Goal: Task Accomplishment & Management: Use online tool/utility

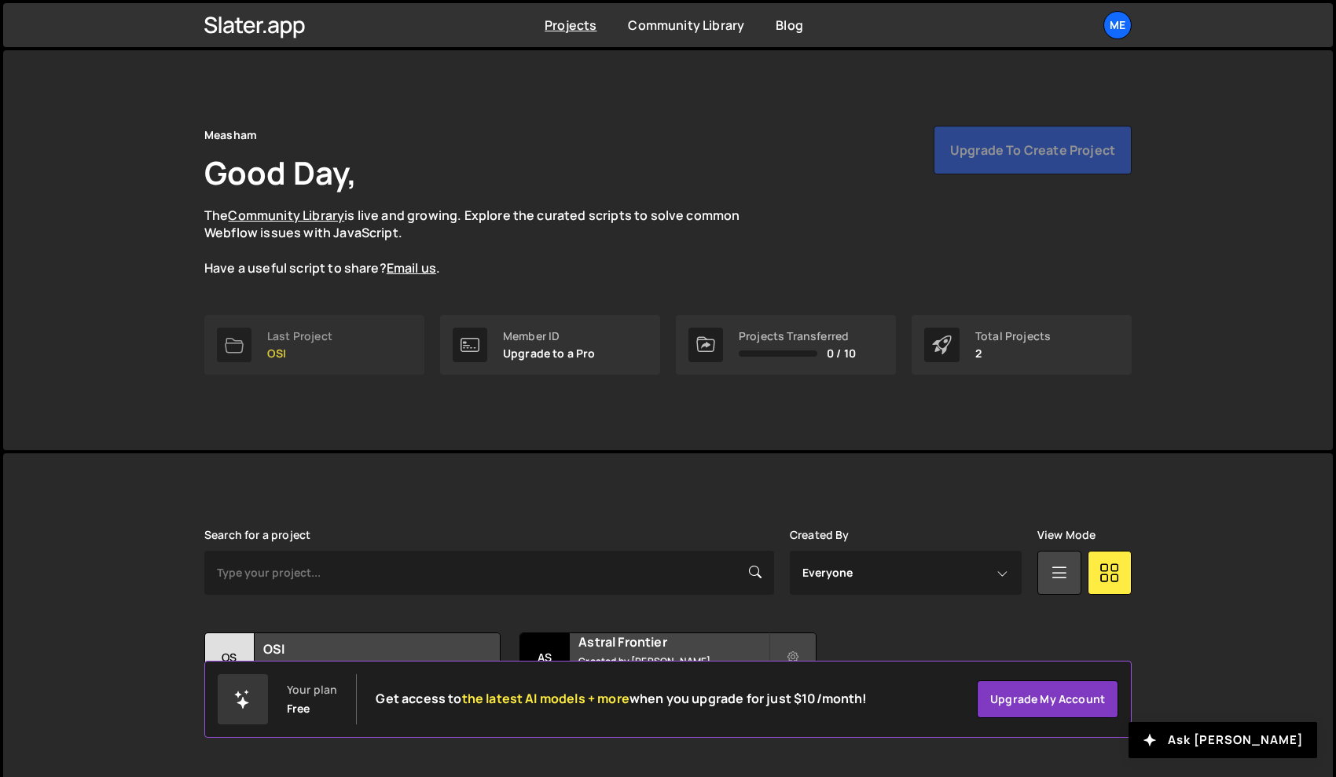
click at [316, 351] on p "OSI" at bounding box center [299, 353] width 65 height 13
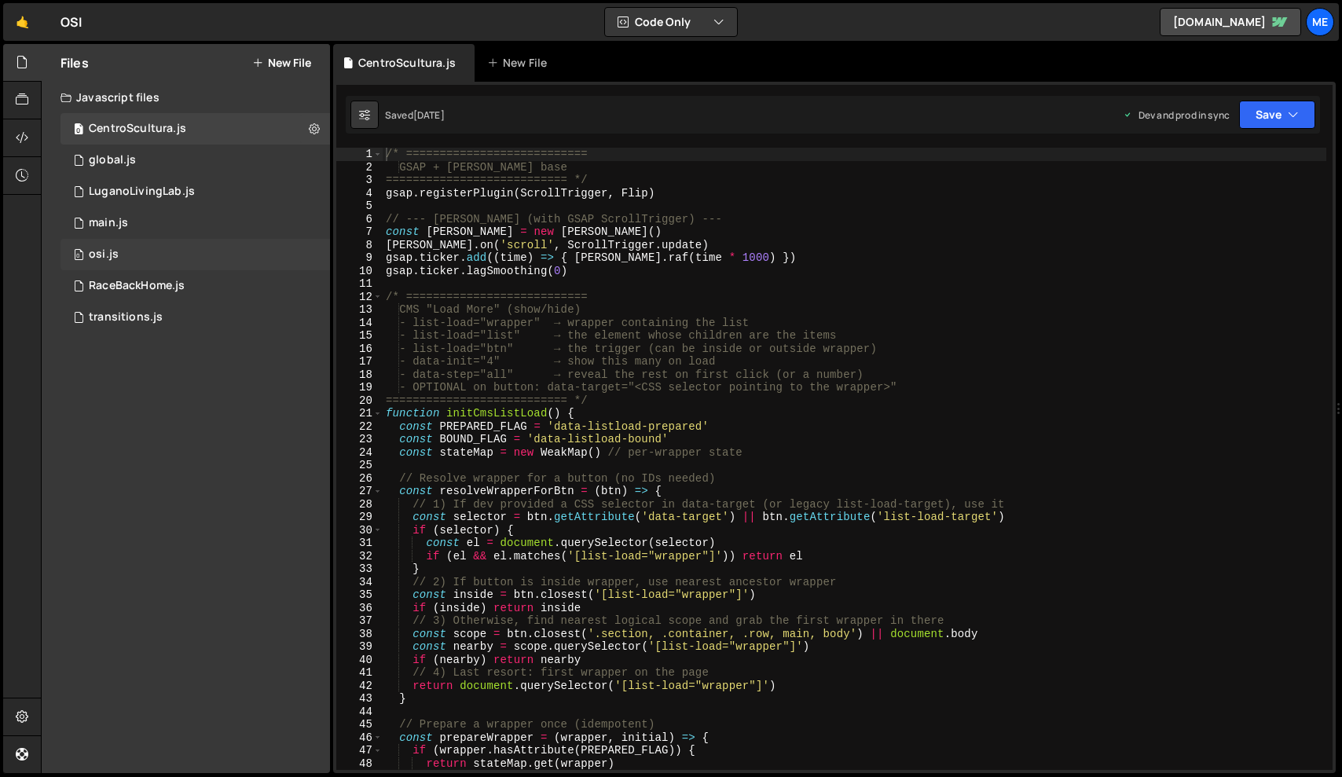
click at [178, 258] on div "0 osi.js 0" at bounding box center [194, 254] width 269 height 31
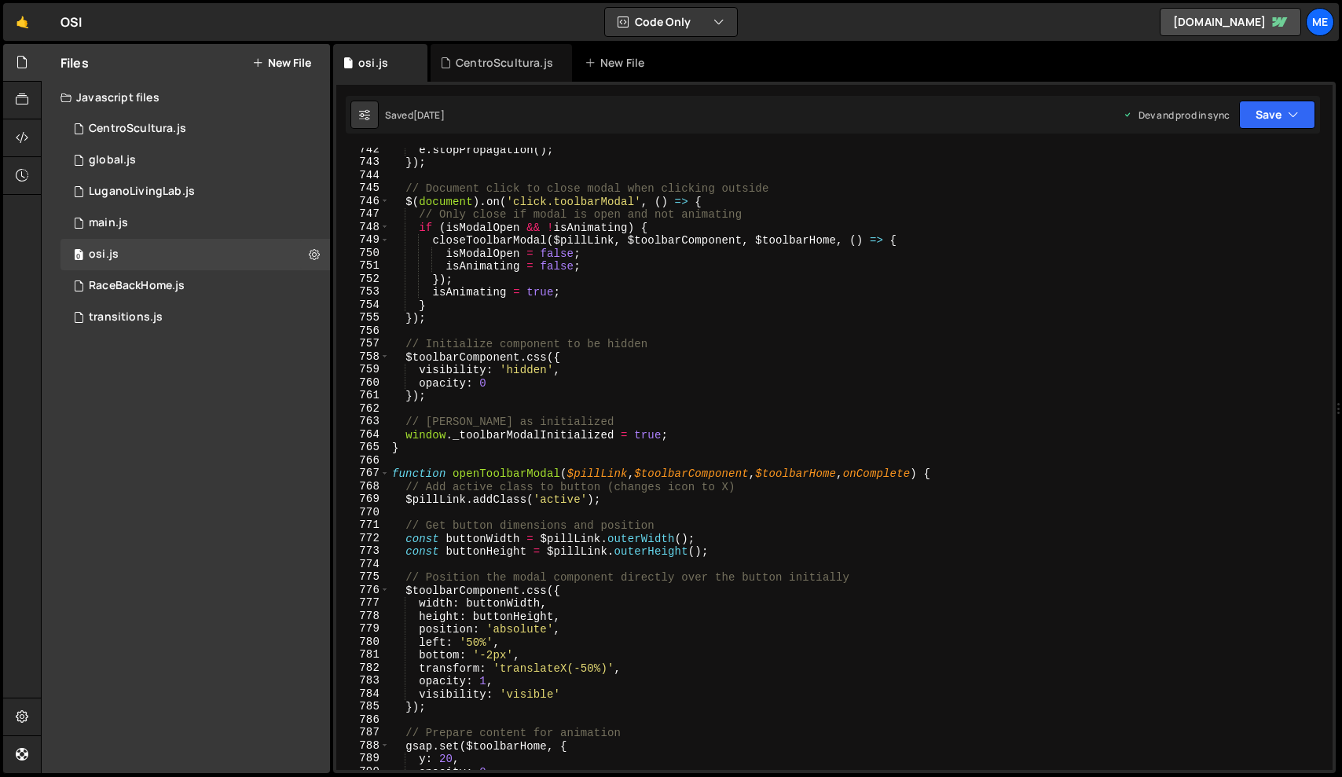
scroll to position [5206, 0]
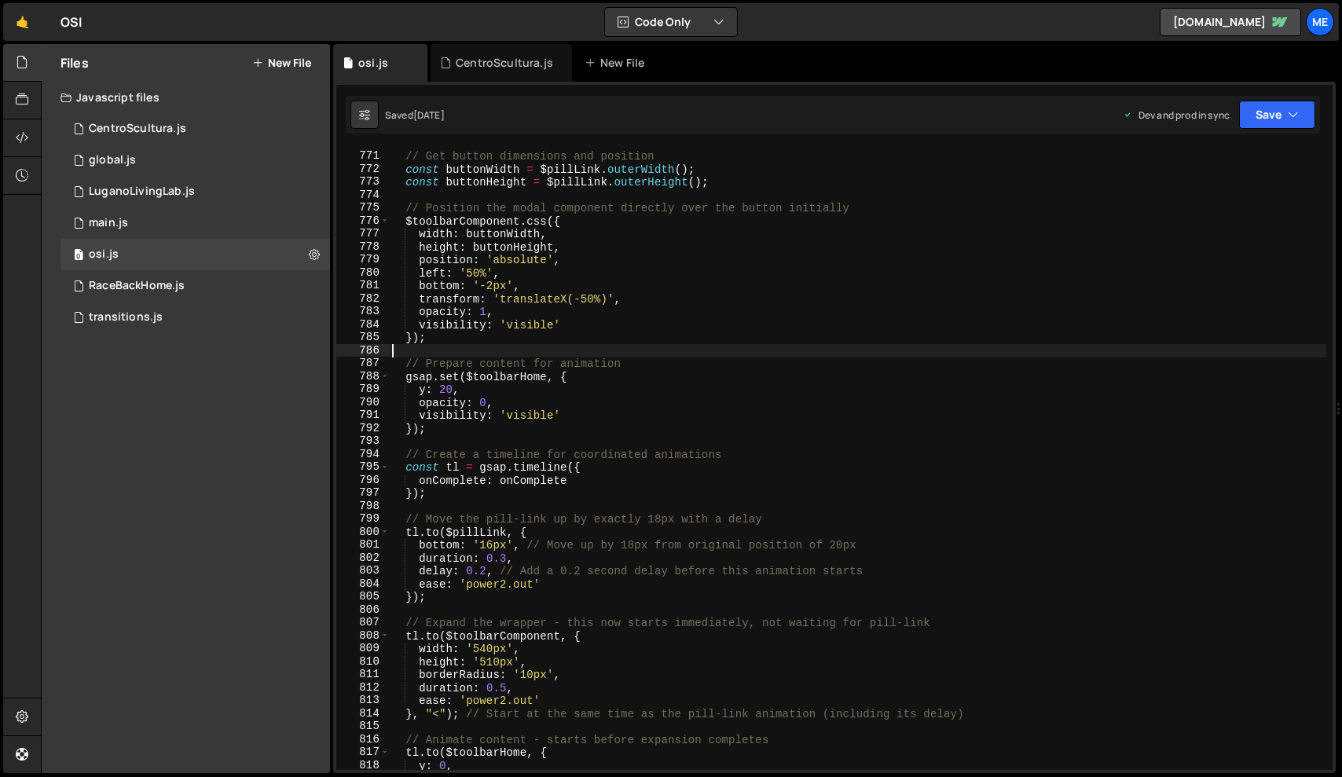
click at [630, 346] on div "// Get button dimensions and position const buttonWidth = $pillLink . outerWidt…" at bounding box center [857, 461] width 937 height 648
type textarea "});"
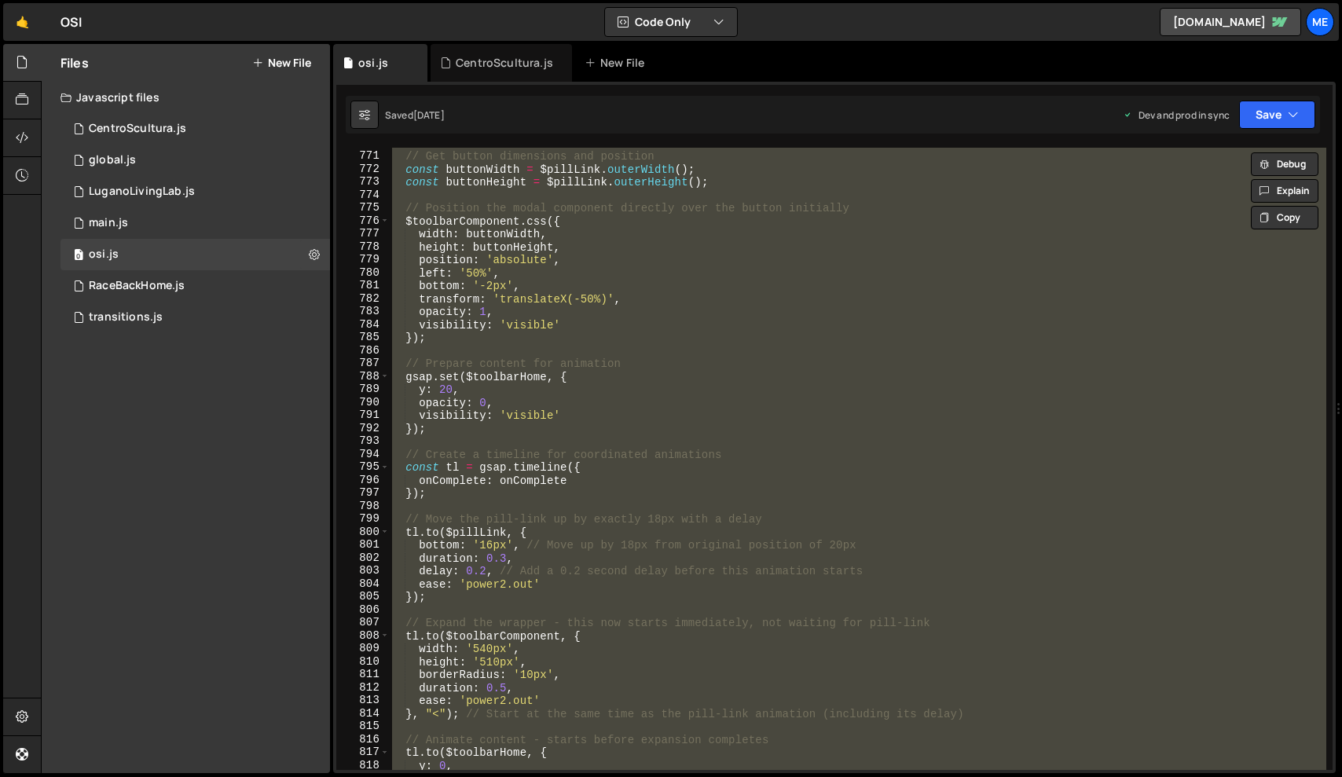
click at [548, 353] on div "// Get button dimensions and position const buttonWidth = $pillLink . outerWidt…" at bounding box center [857, 459] width 937 height 622
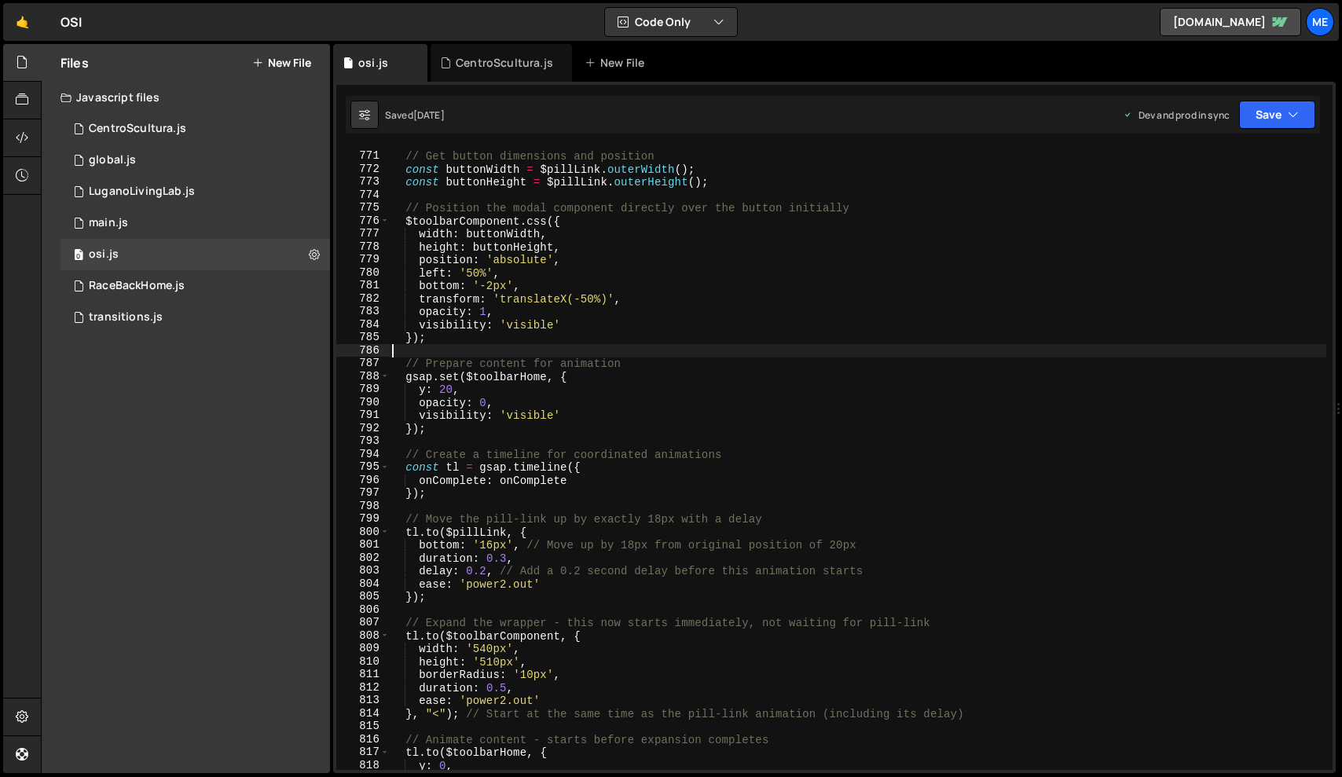
type textarea "});"
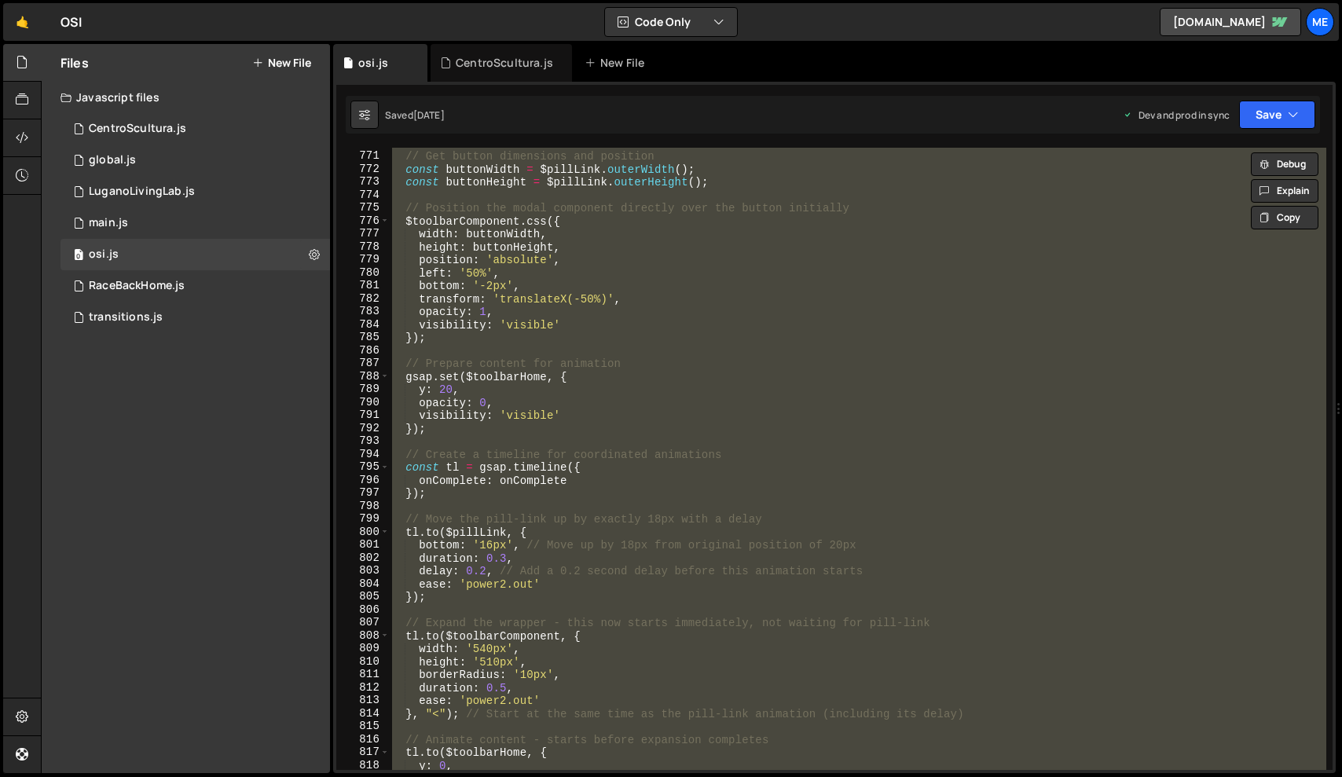
paste textarea
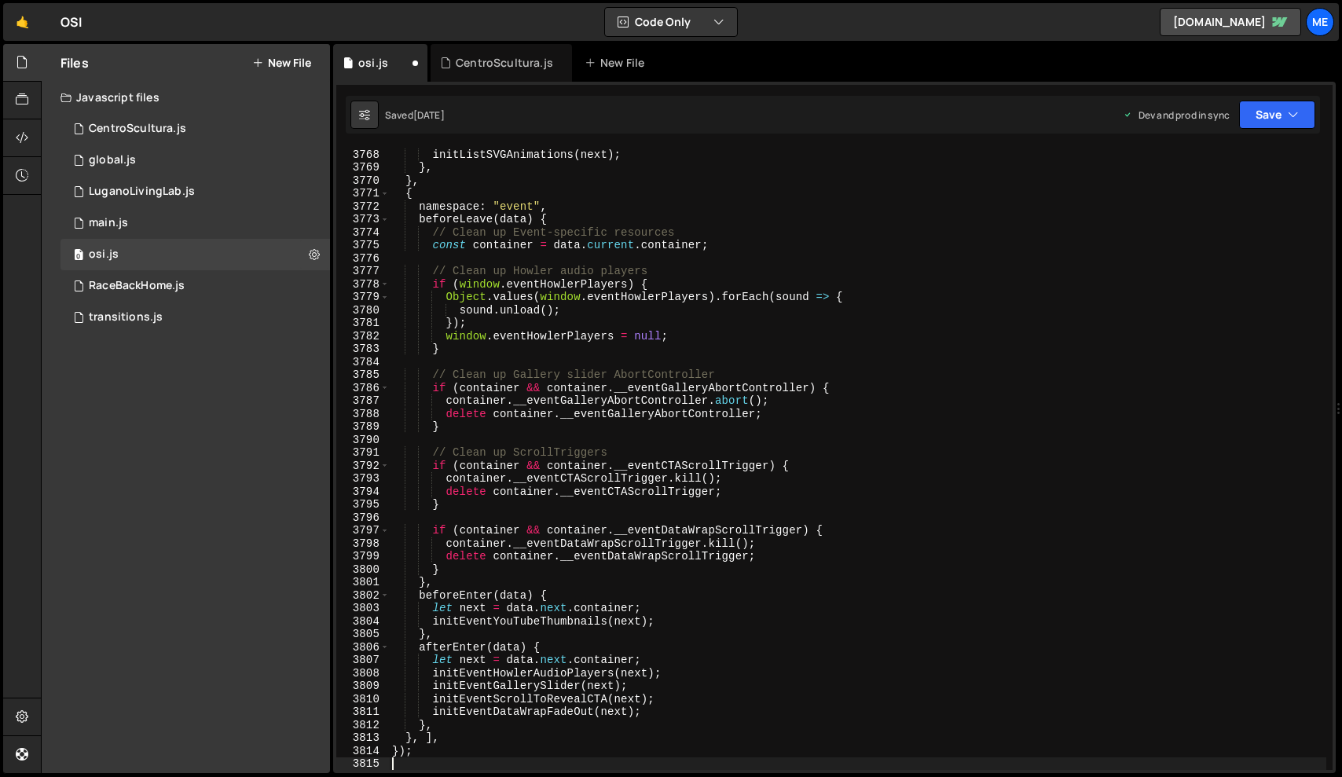
type textarea "});"
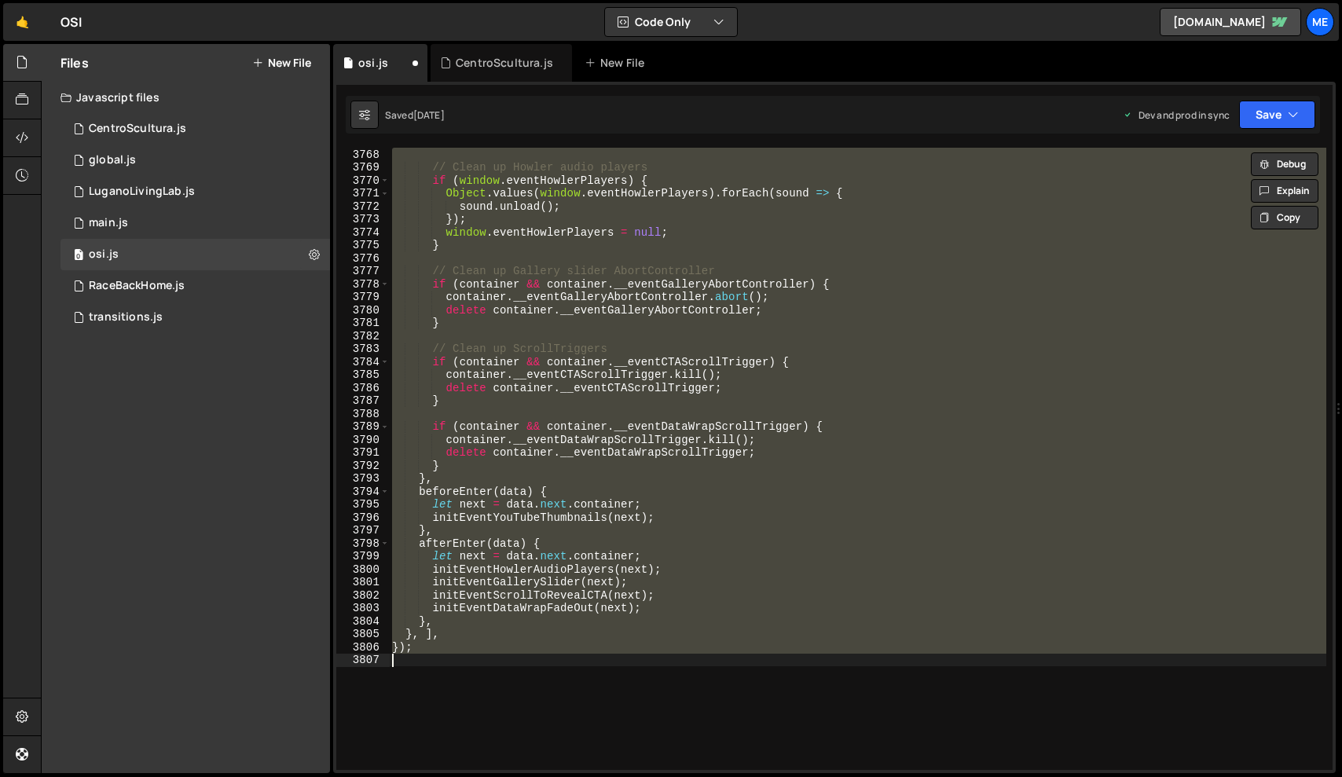
paste textarea
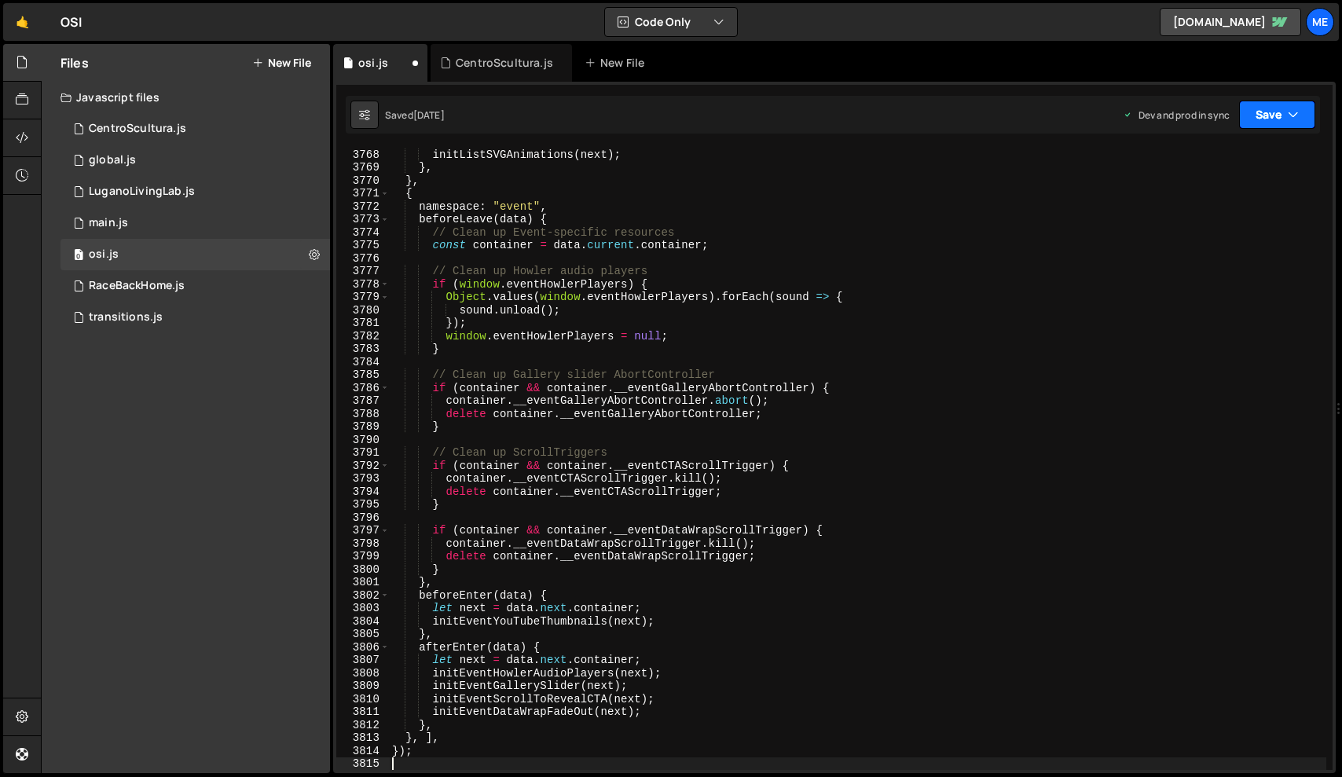
click at [1266, 126] on button "Save" at bounding box center [1277, 115] width 76 height 28
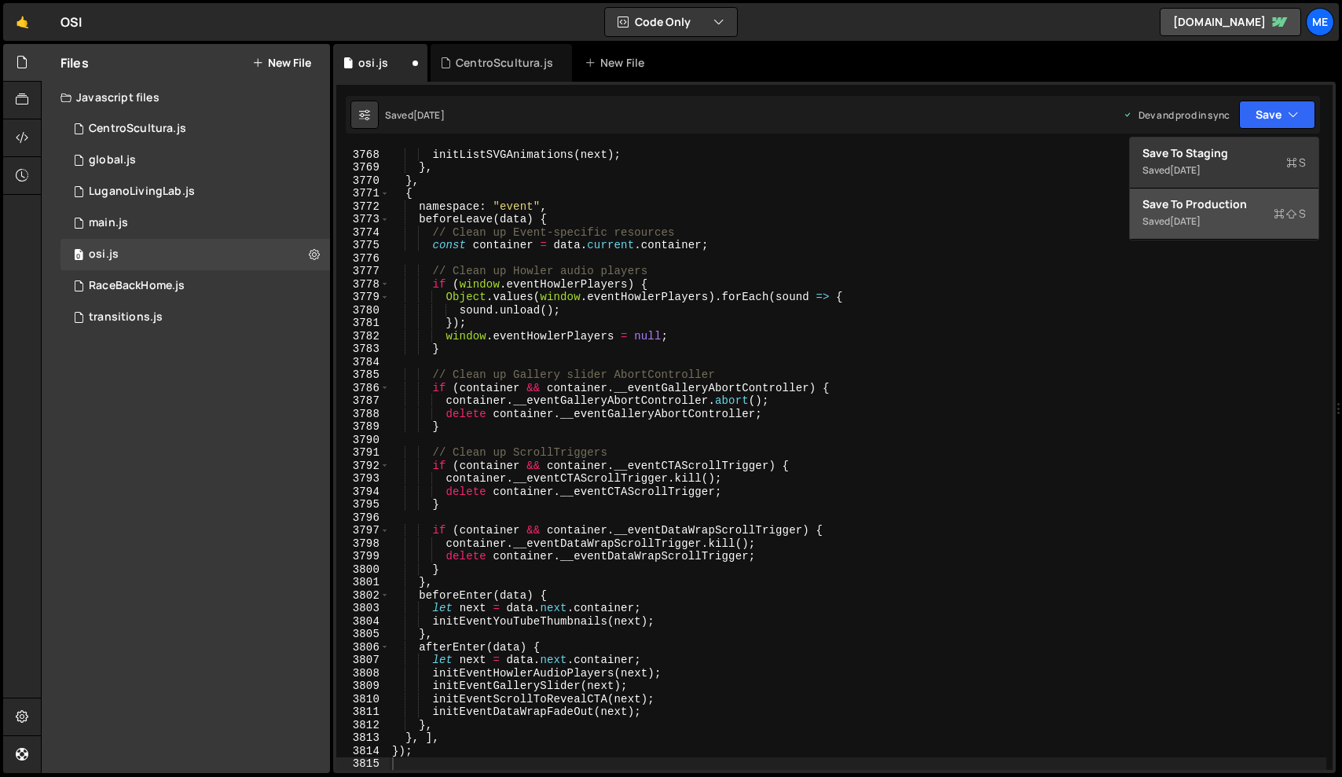
click at [1200, 216] on div "[DATE]" at bounding box center [1185, 220] width 31 height 13
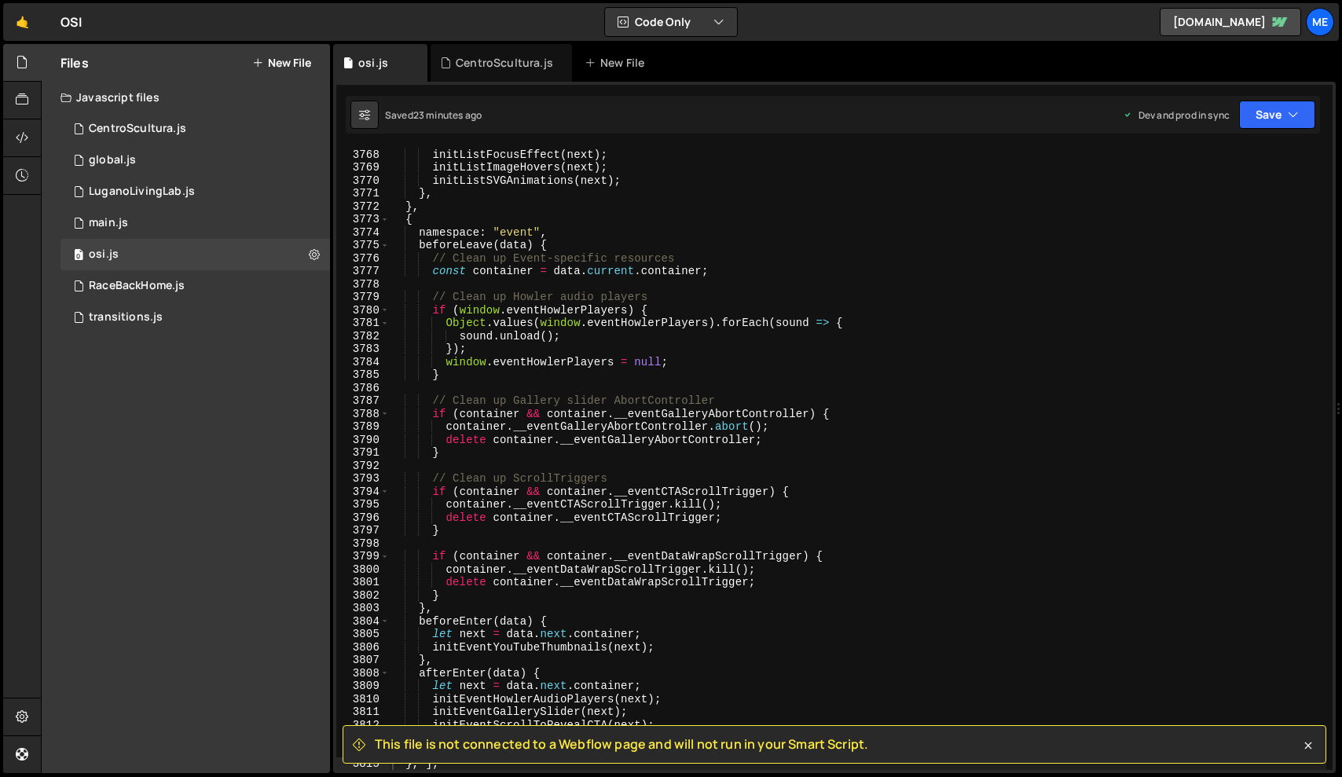
click at [713, 316] on div "initListFocusEffect ( next ) ; initListImageHovers ( next ) ; initListSVGAnimat…" at bounding box center [857, 472] width 937 height 648
type textarea "});"
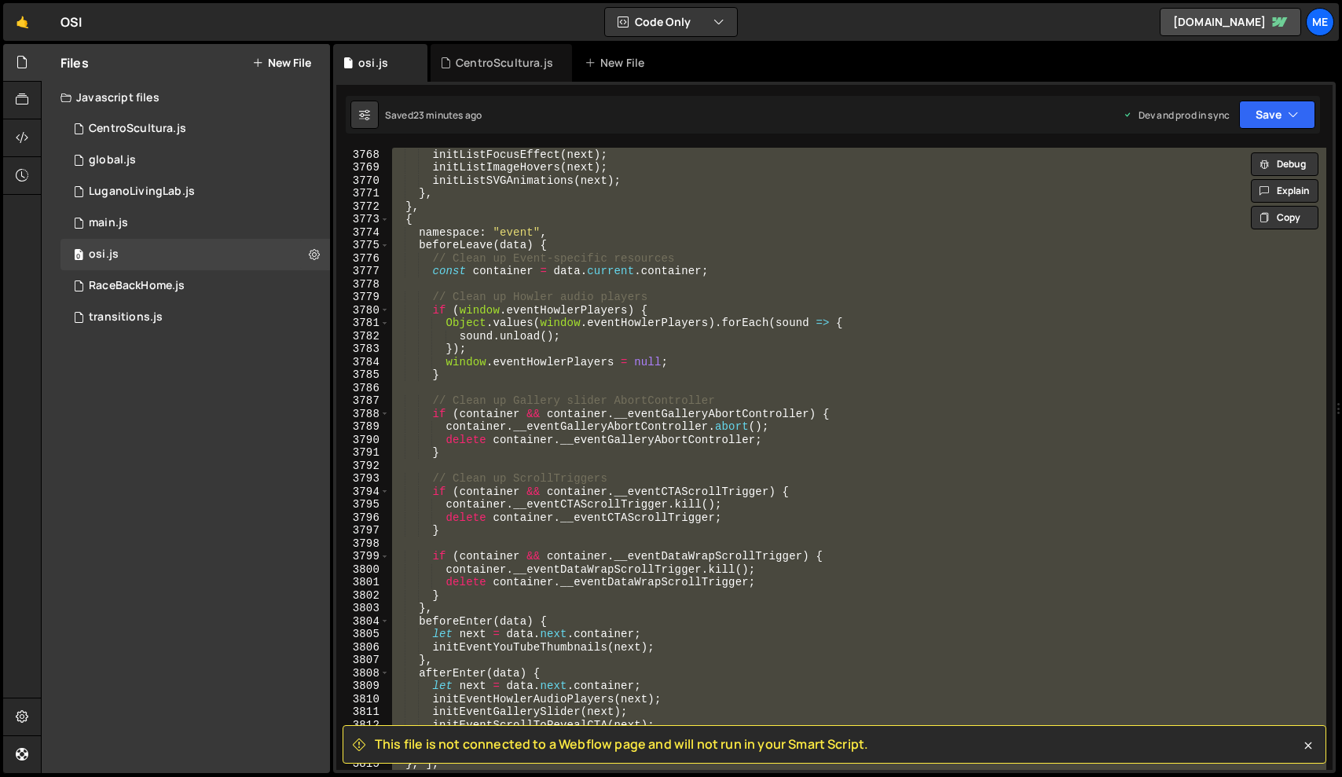
paste textarea
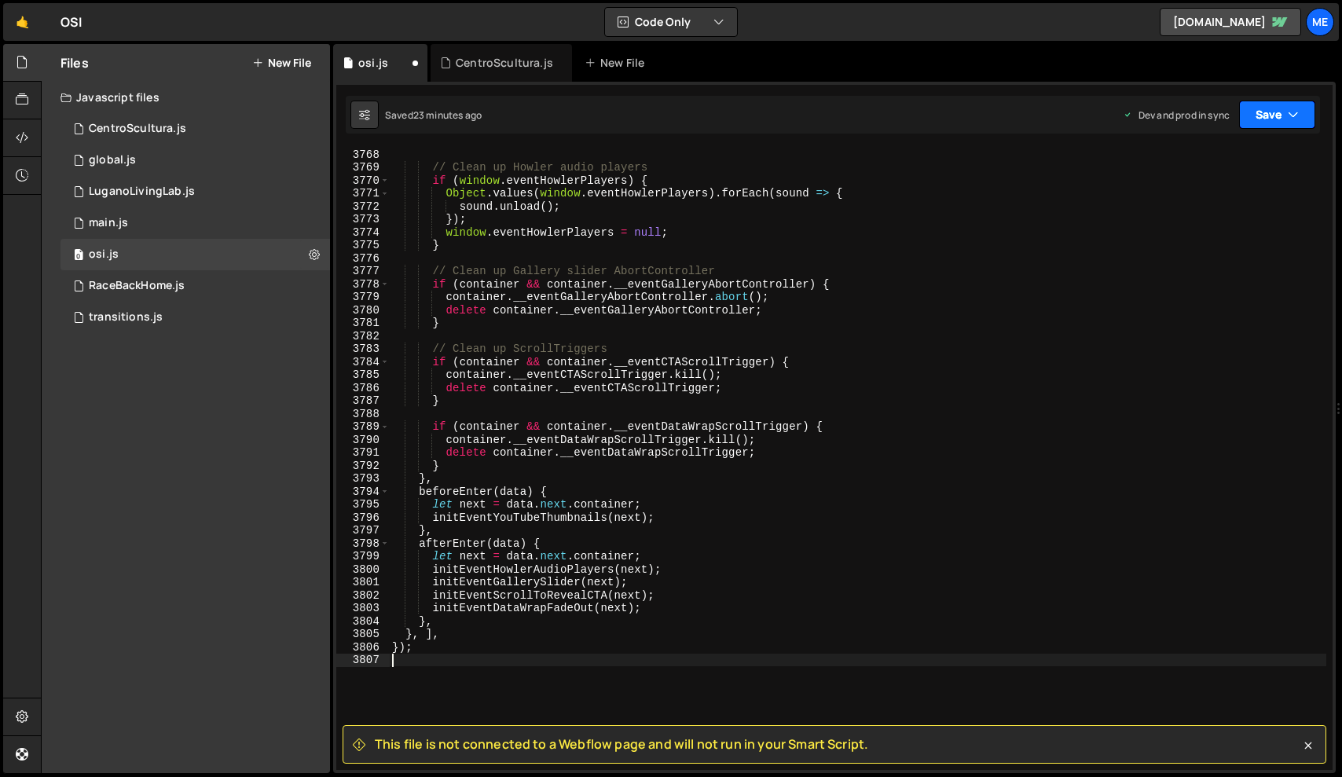
click at [1276, 111] on button "Save" at bounding box center [1277, 115] width 76 height 28
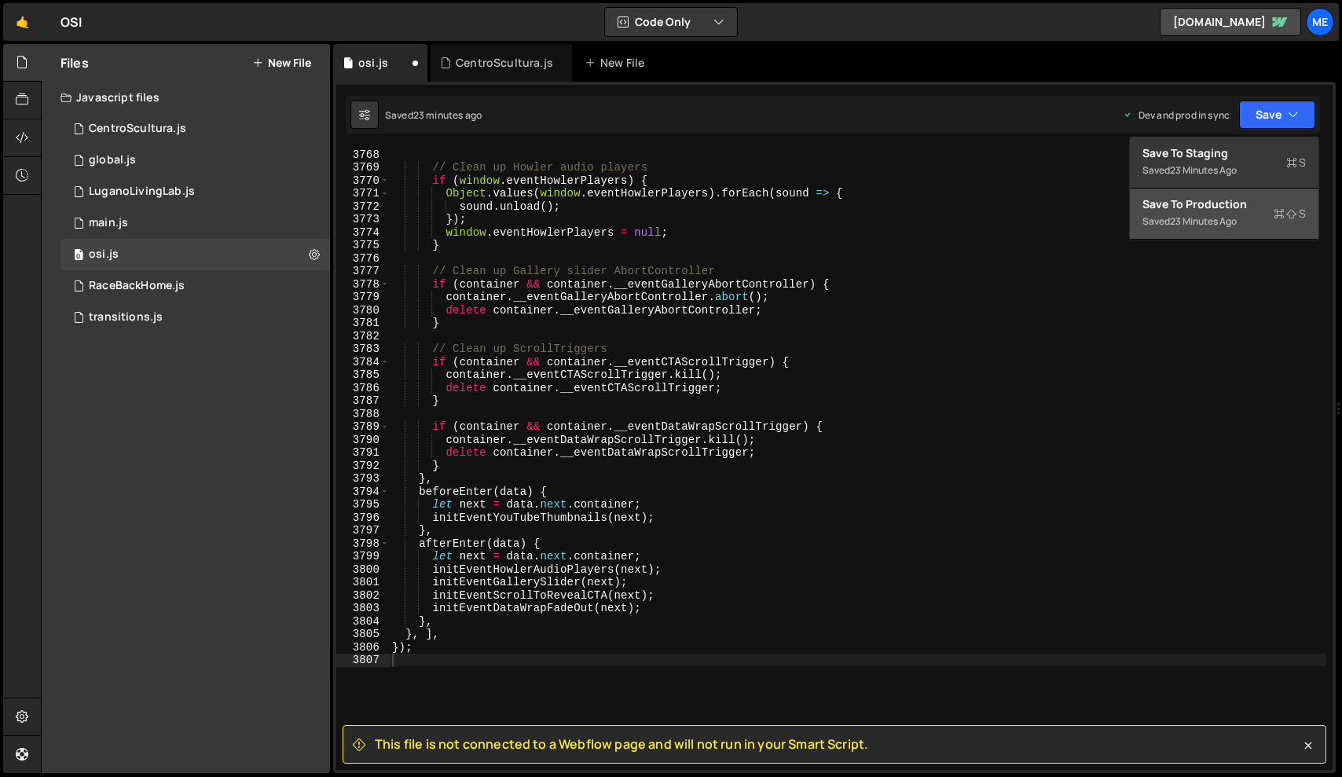
click at [1198, 209] on div "Save to Production S" at bounding box center [1223, 204] width 163 height 16
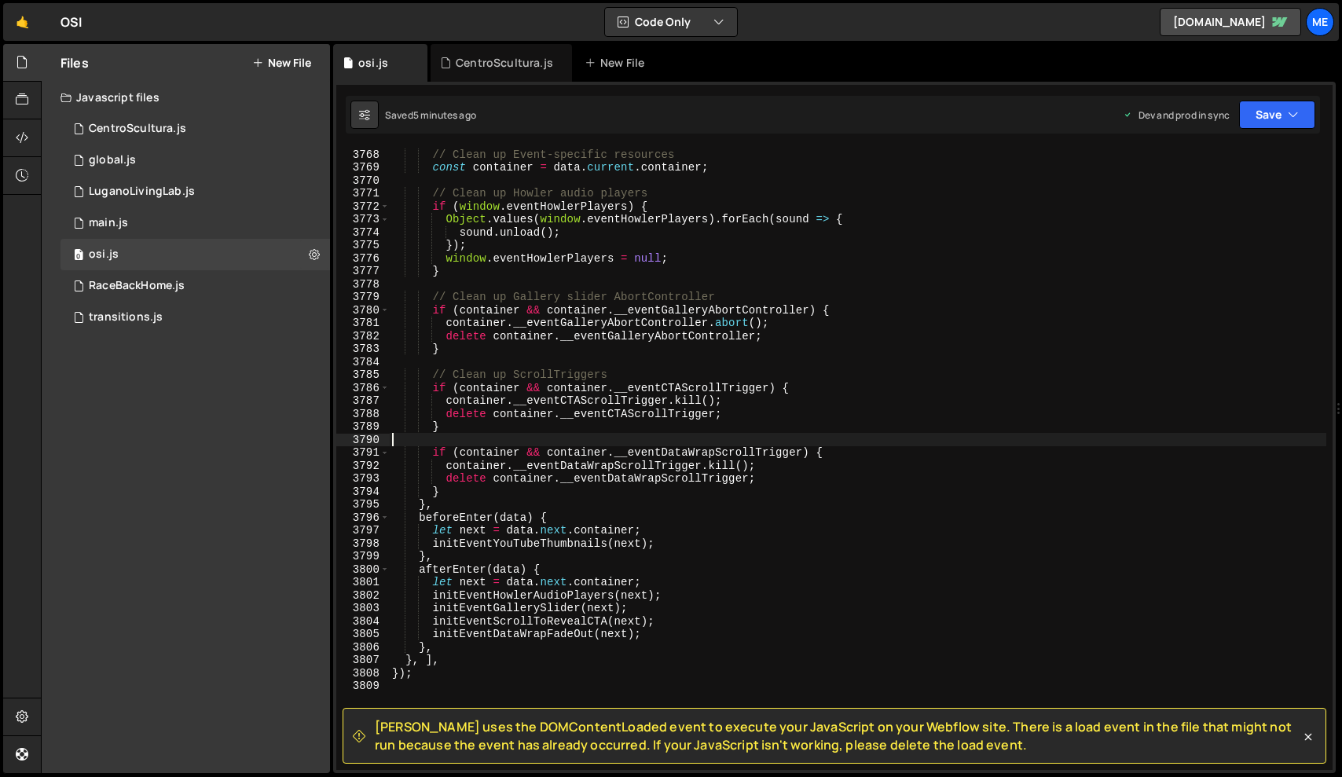
click at [697, 433] on div "// Clean up Event-specific resources const container = data . current . contain…" at bounding box center [857, 472] width 937 height 648
type textarea "});"
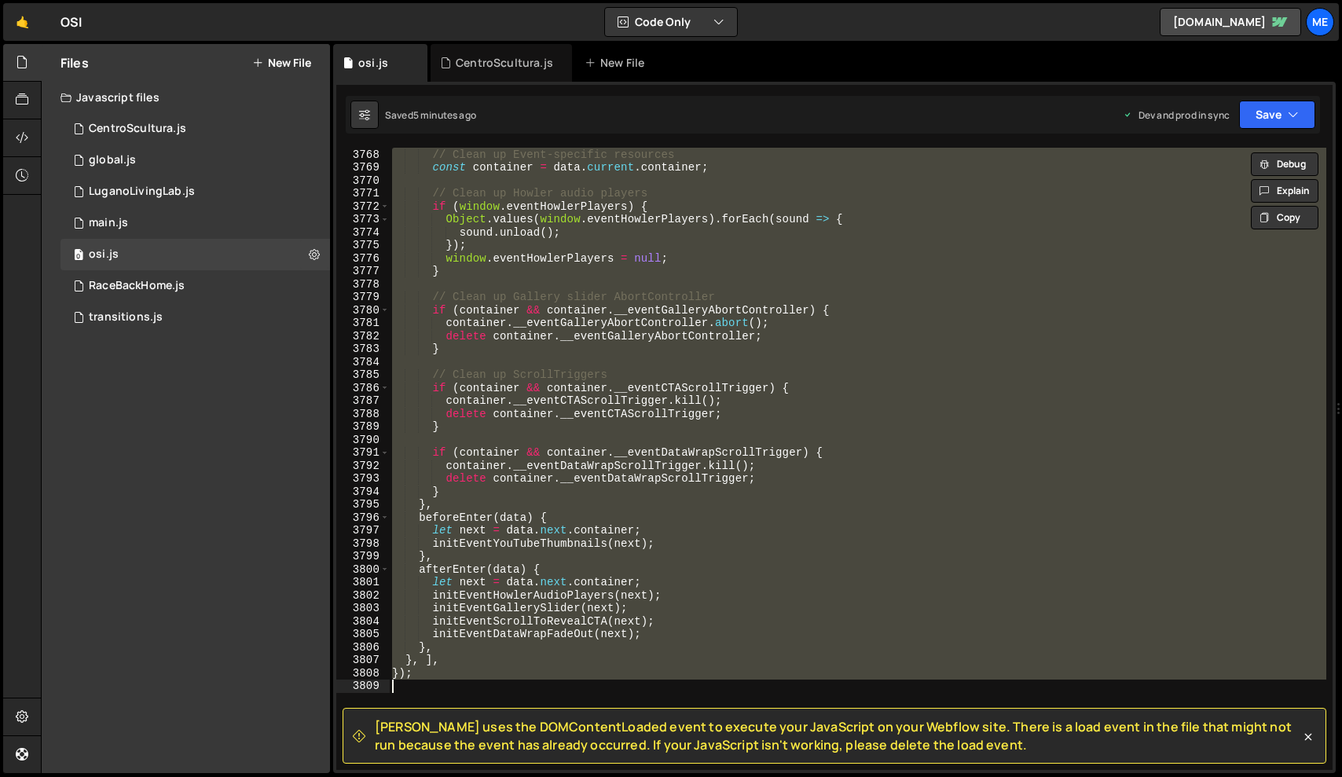
paste textarea
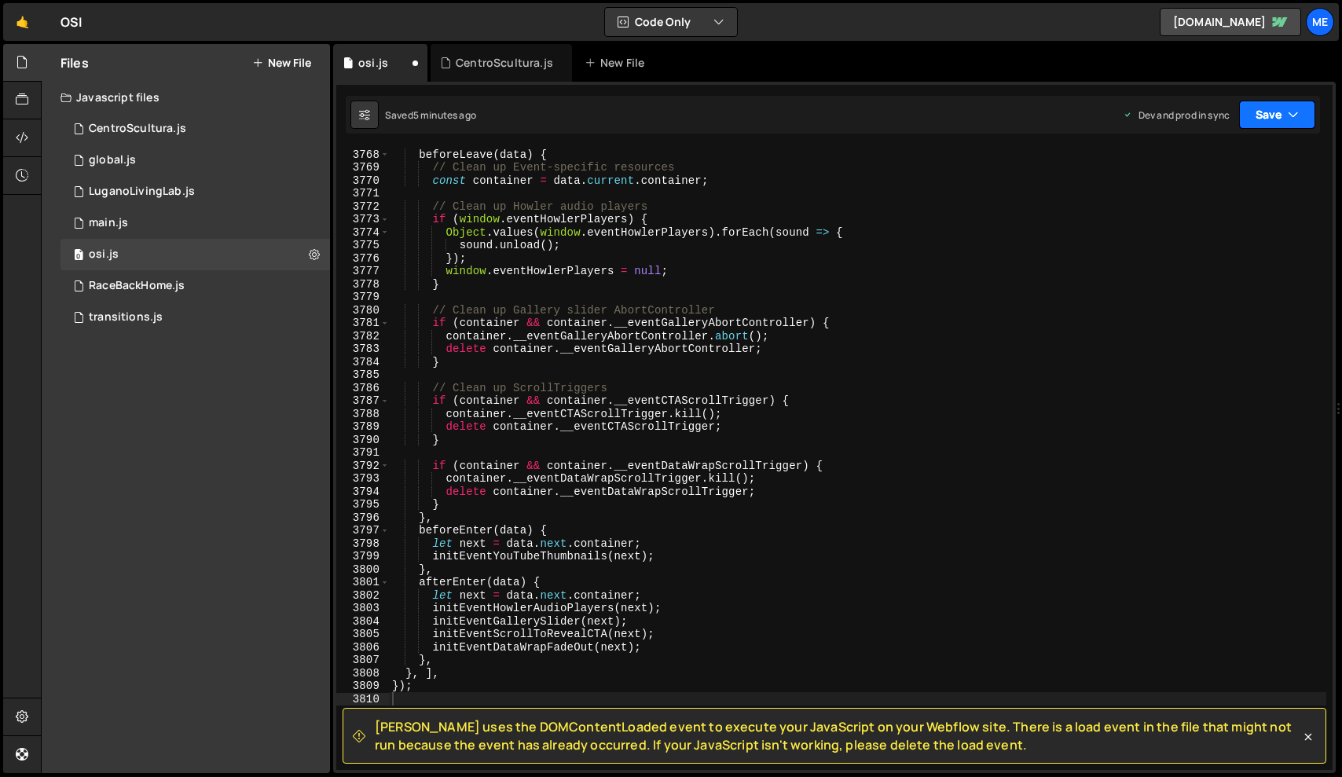
click at [1270, 117] on button "Save" at bounding box center [1277, 115] width 76 height 28
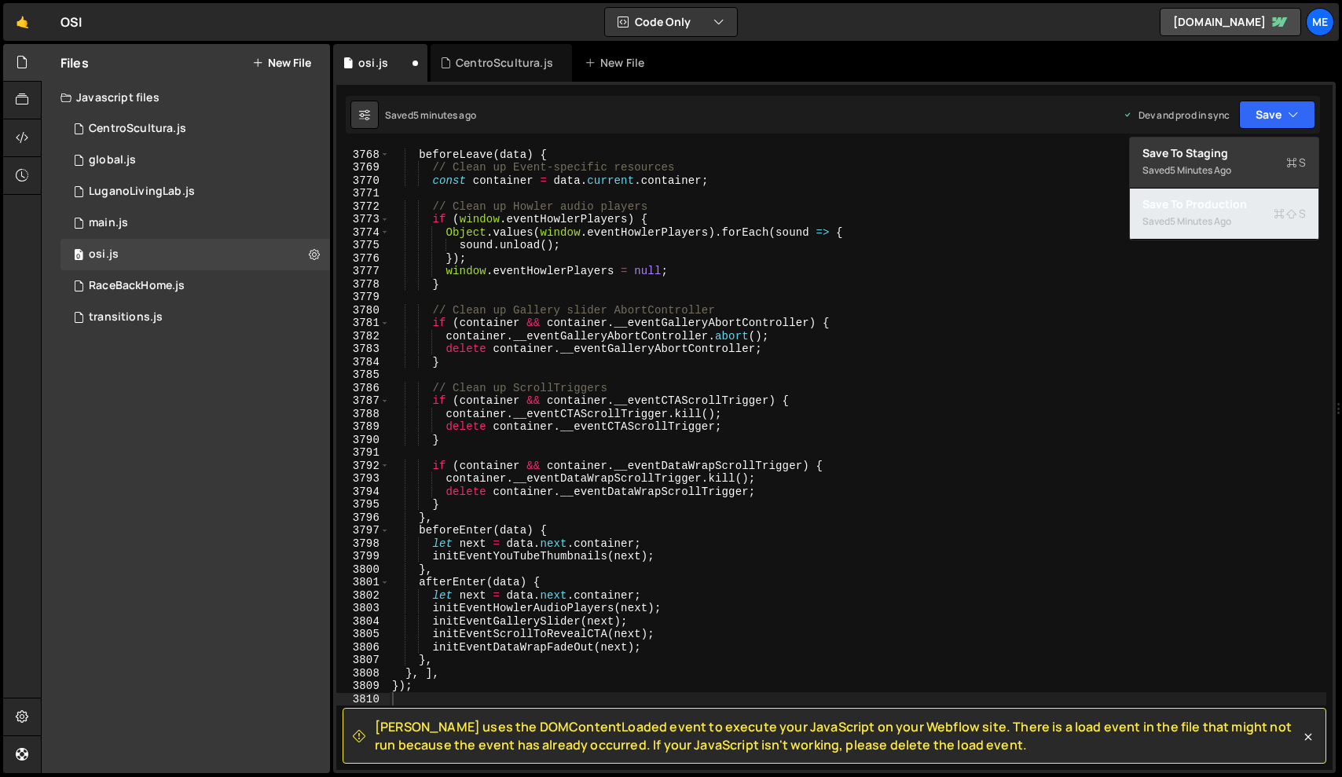
click at [1184, 212] on div "Saved 5 minutes ago" at bounding box center [1223, 221] width 163 height 19
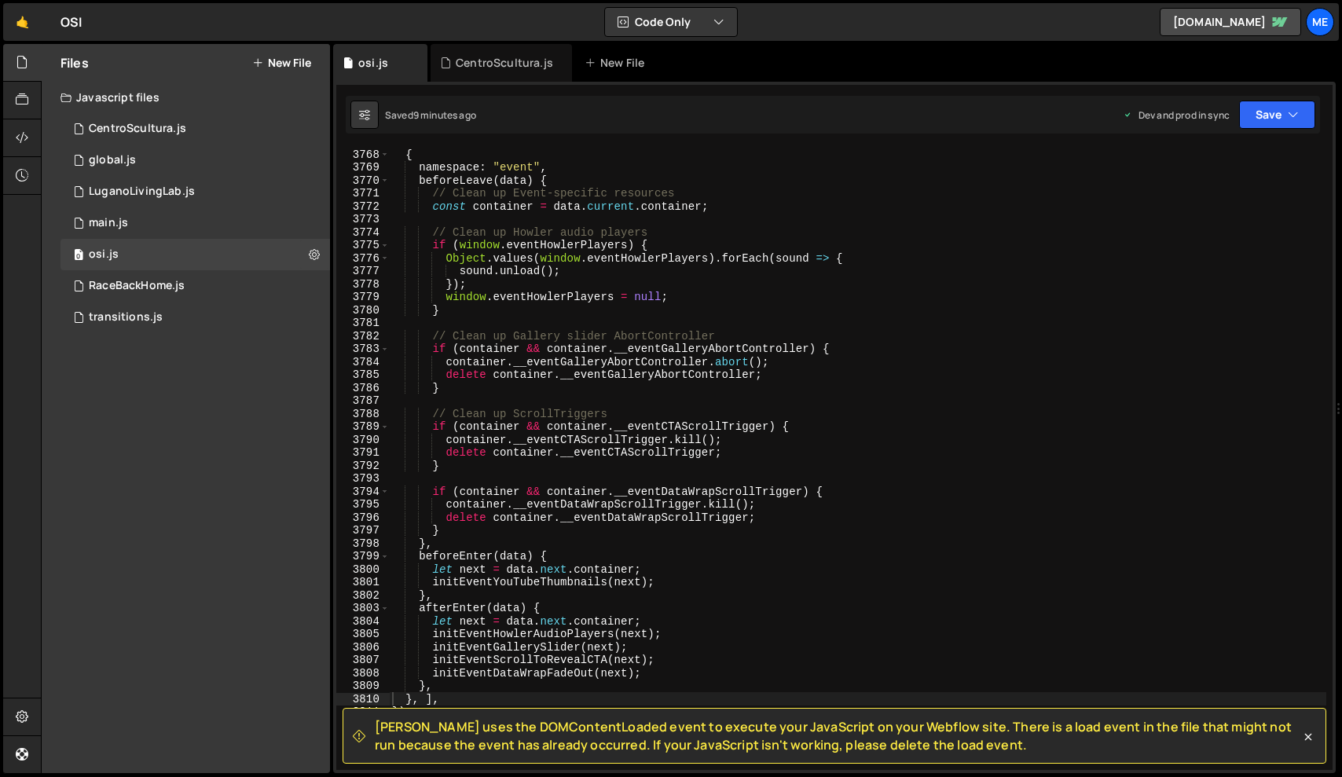
click at [695, 440] on div "{ namespace : "event" , beforeLeave ( data ) { // Clean up Event-specific resou…" at bounding box center [857, 472] width 937 height 648
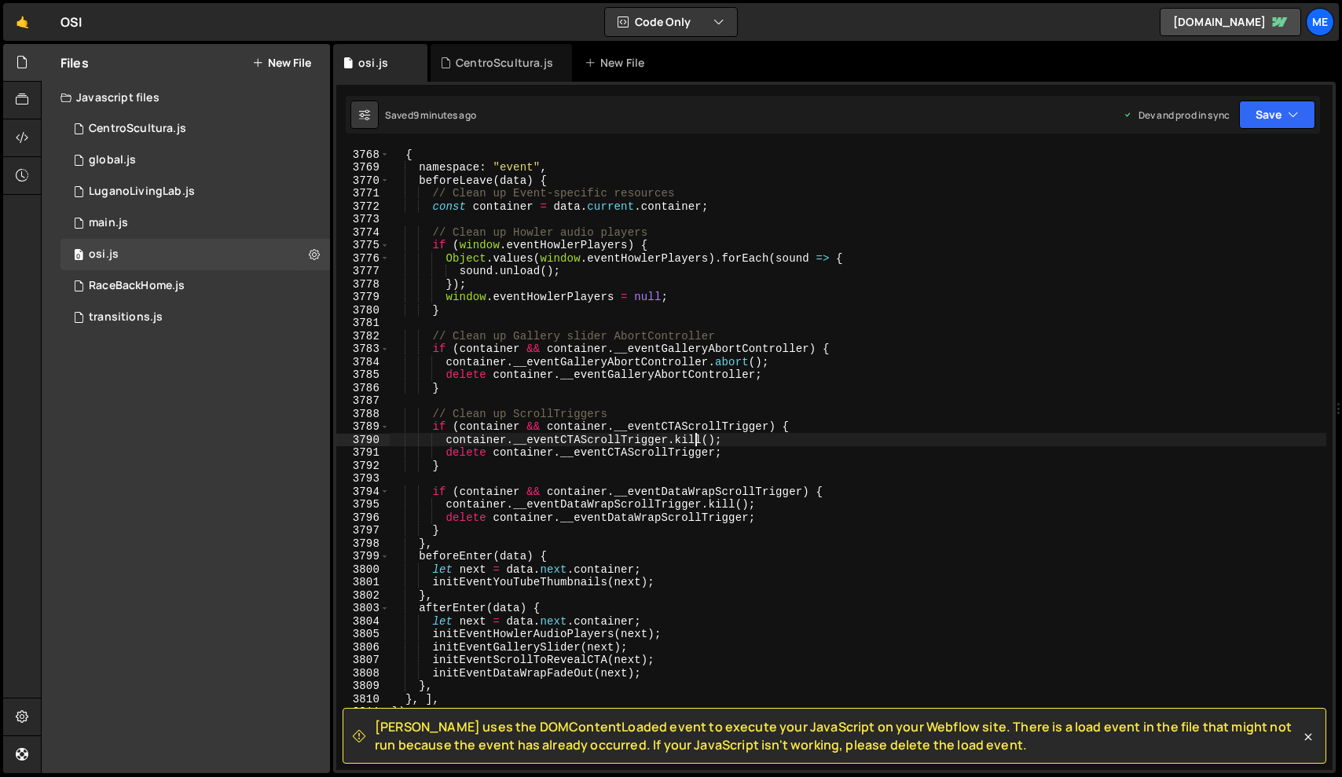
type textarea "});"
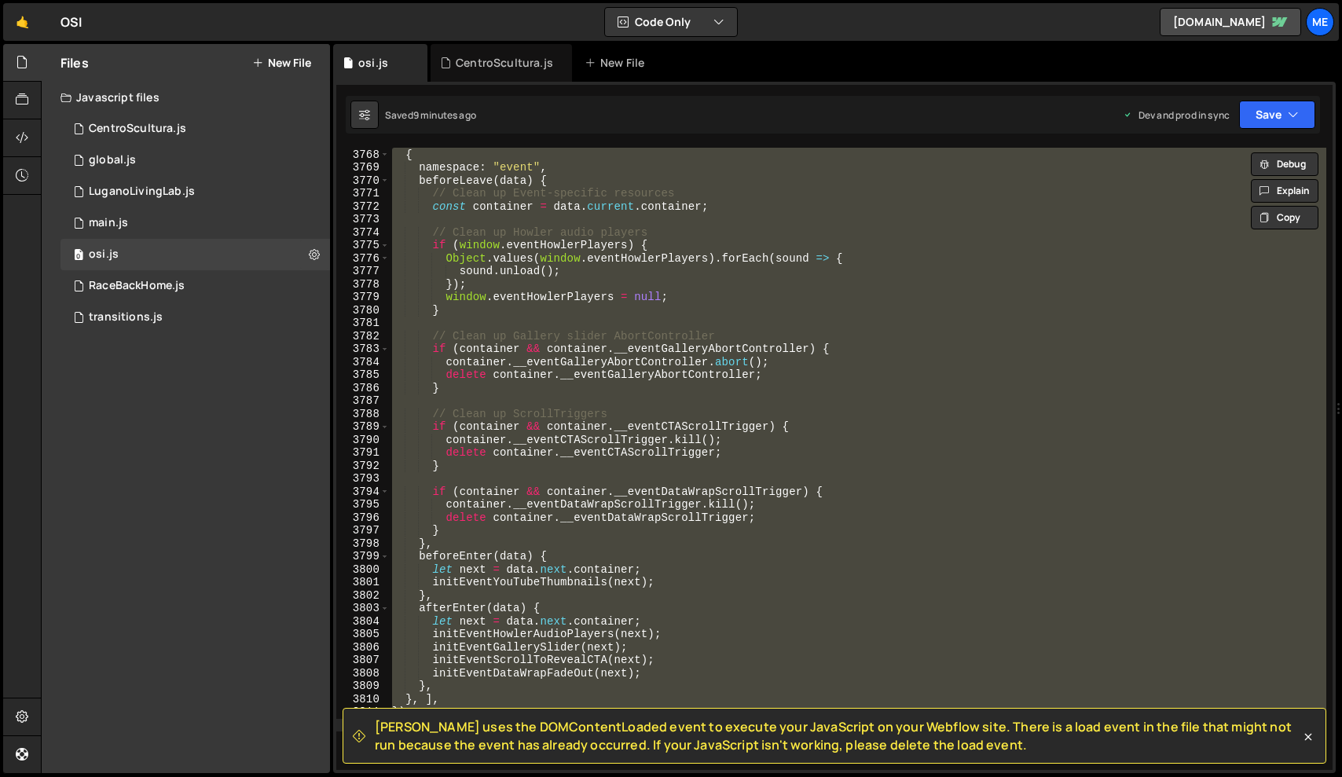
paste textarea
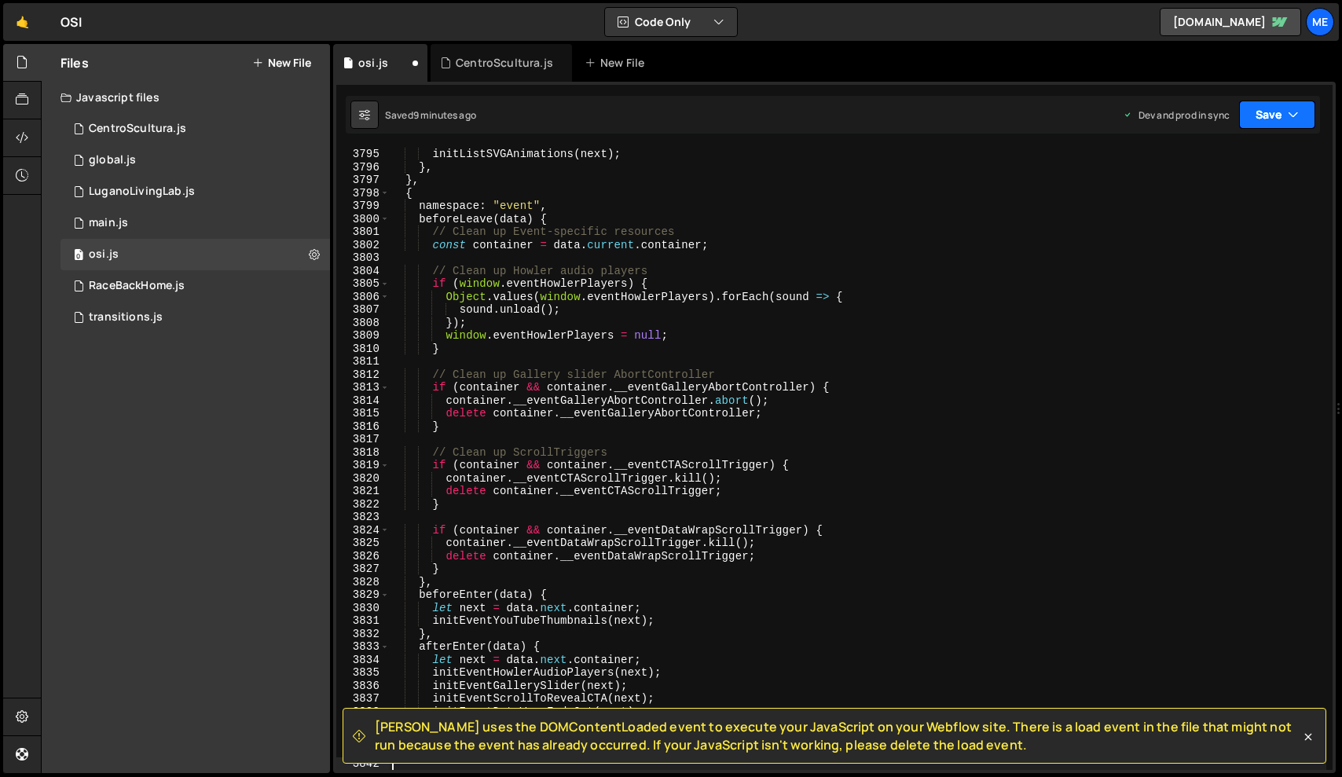
click at [1270, 114] on button "Save" at bounding box center [1277, 115] width 76 height 28
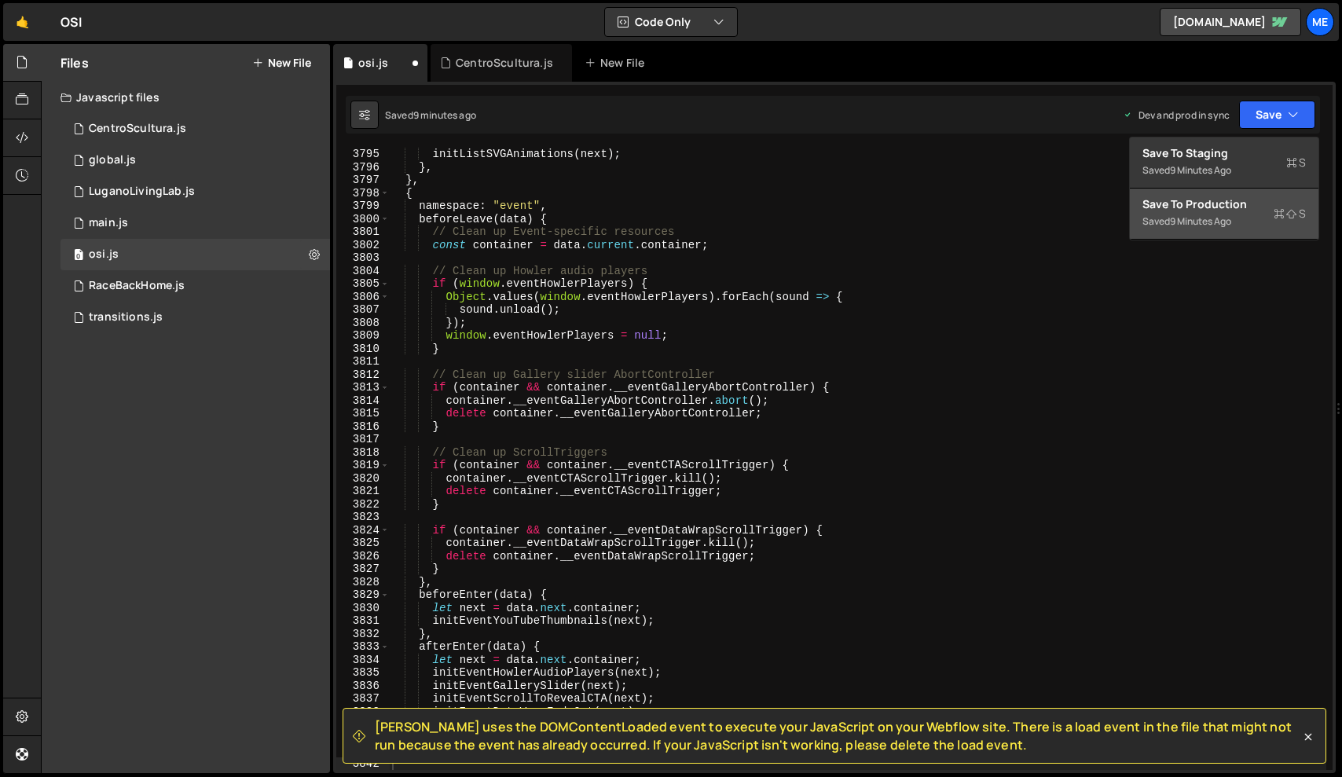
click at [1211, 212] on div "Saved 9 minutes ago" at bounding box center [1223, 221] width 163 height 19
